Goal: Information Seeking & Learning: Find specific page/section

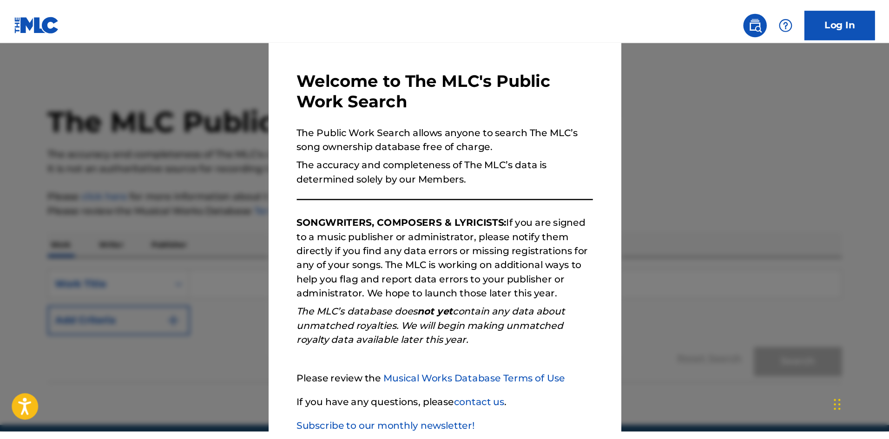
scroll to position [90, 0]
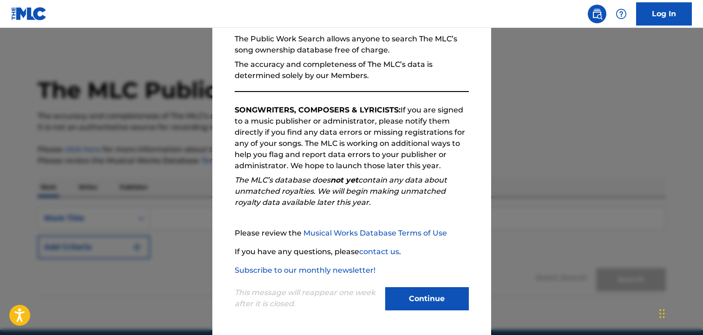
click at [392, 291] on button "Continue" at bounding box center [427, 298] width 84 height 23
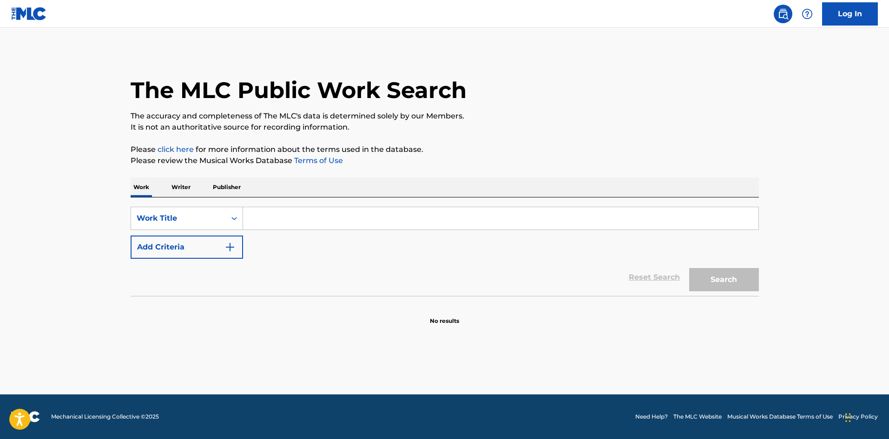
click at [274, 220] on input "Search Form" at bounding box center [500, 218] width 515 height 22
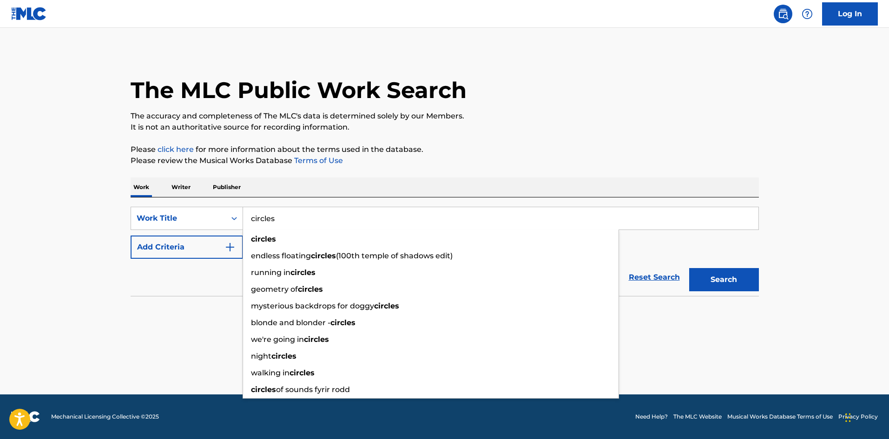
click at [351, 224] on input "circles" at bounding box center [500, 218] width 515 height 22
type input "circles"
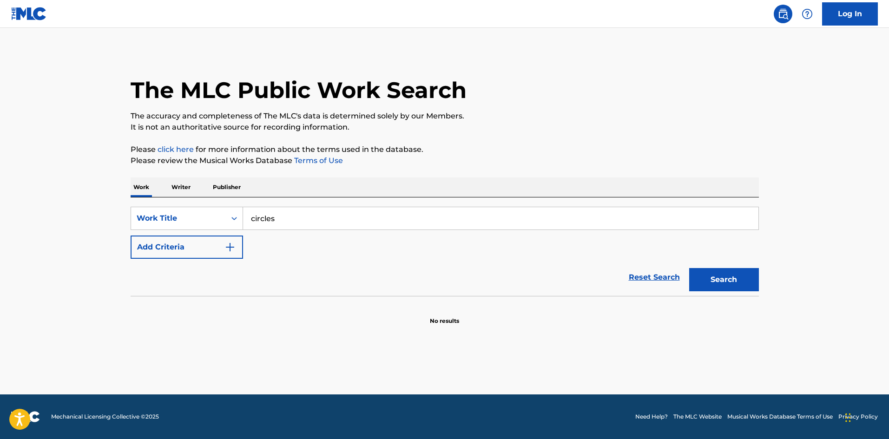
click at [112, 302] on main "The MLC Public Work Search The accuracy and completeness of The MLC's data is d…" at bounding box center [444, 211] width 889 height 367
click at [231, 251] on img "Search Form" at bounding box center [229, 247] width 11 height 11
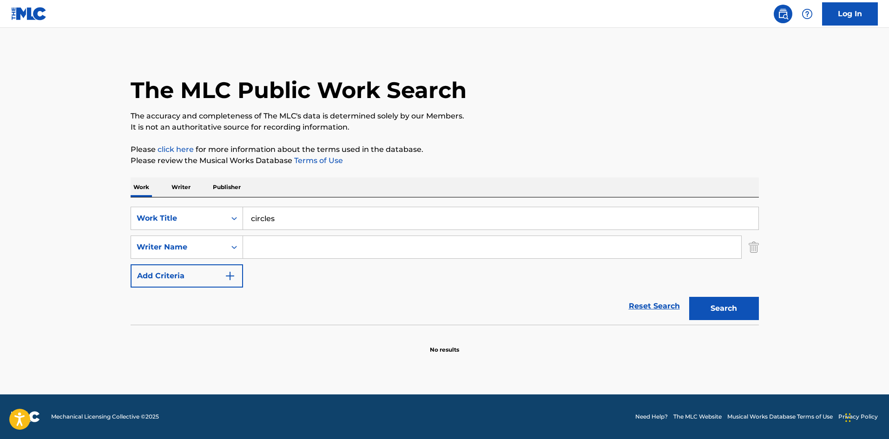
click at [280, 250] on input "Search Form" at bounding box center [492, 247] width 498 height 22
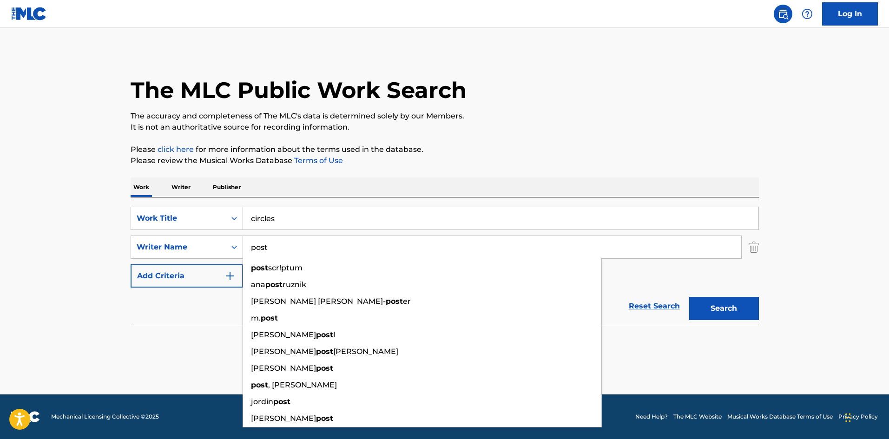
type input "post"
click at [689, 297] on button "Search" at bounding box center [724, 308] width 70 height 23
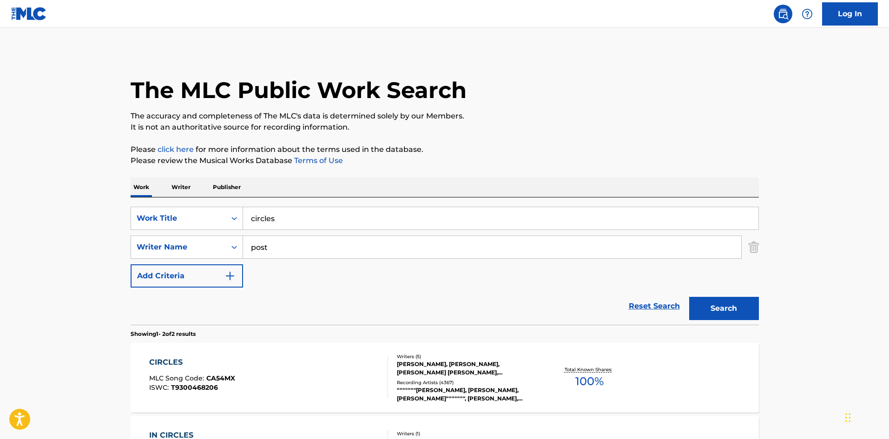
click at [167, 335] on div "CIRCLES" at bounding box center [192, 362] width 86 height 11
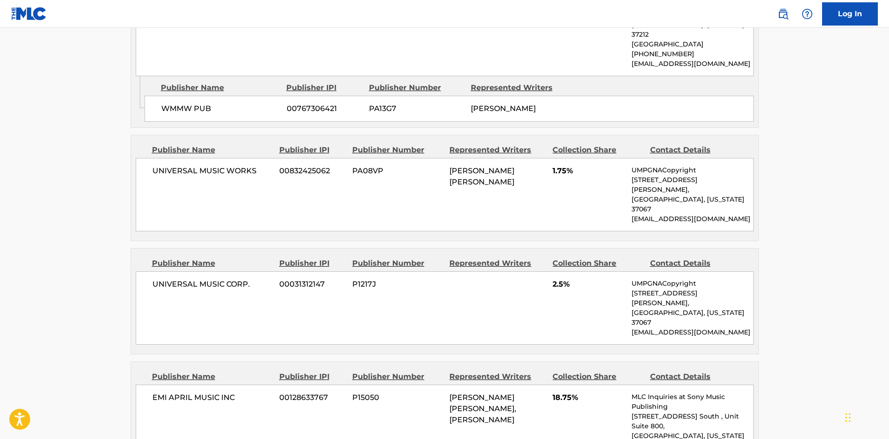
scroll to position [1022, 0]
